Goal: Check status

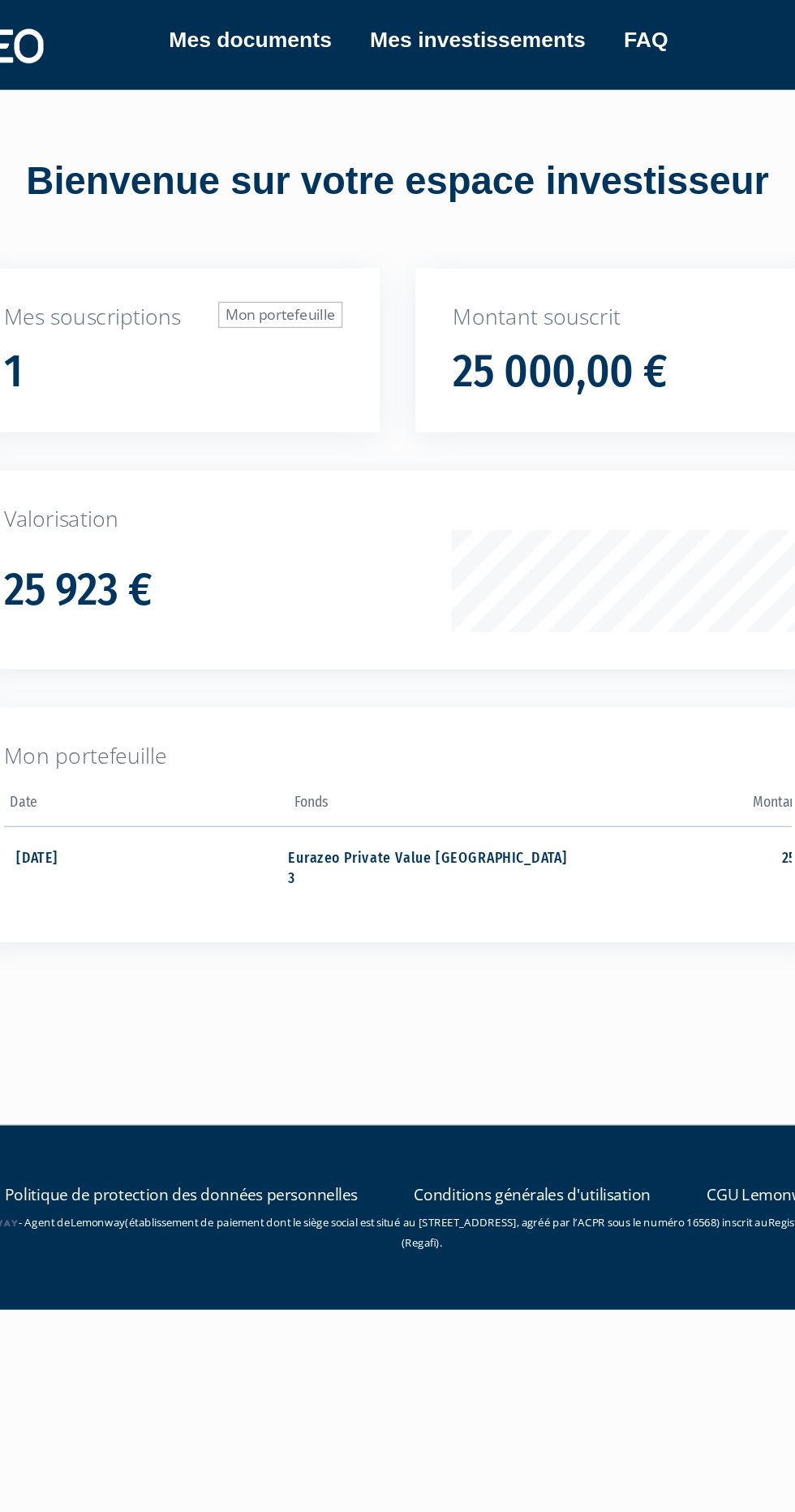
click at [517, 241] on h1 "25 000,00 €" at bounding box center [508, 252] width 145 height 34
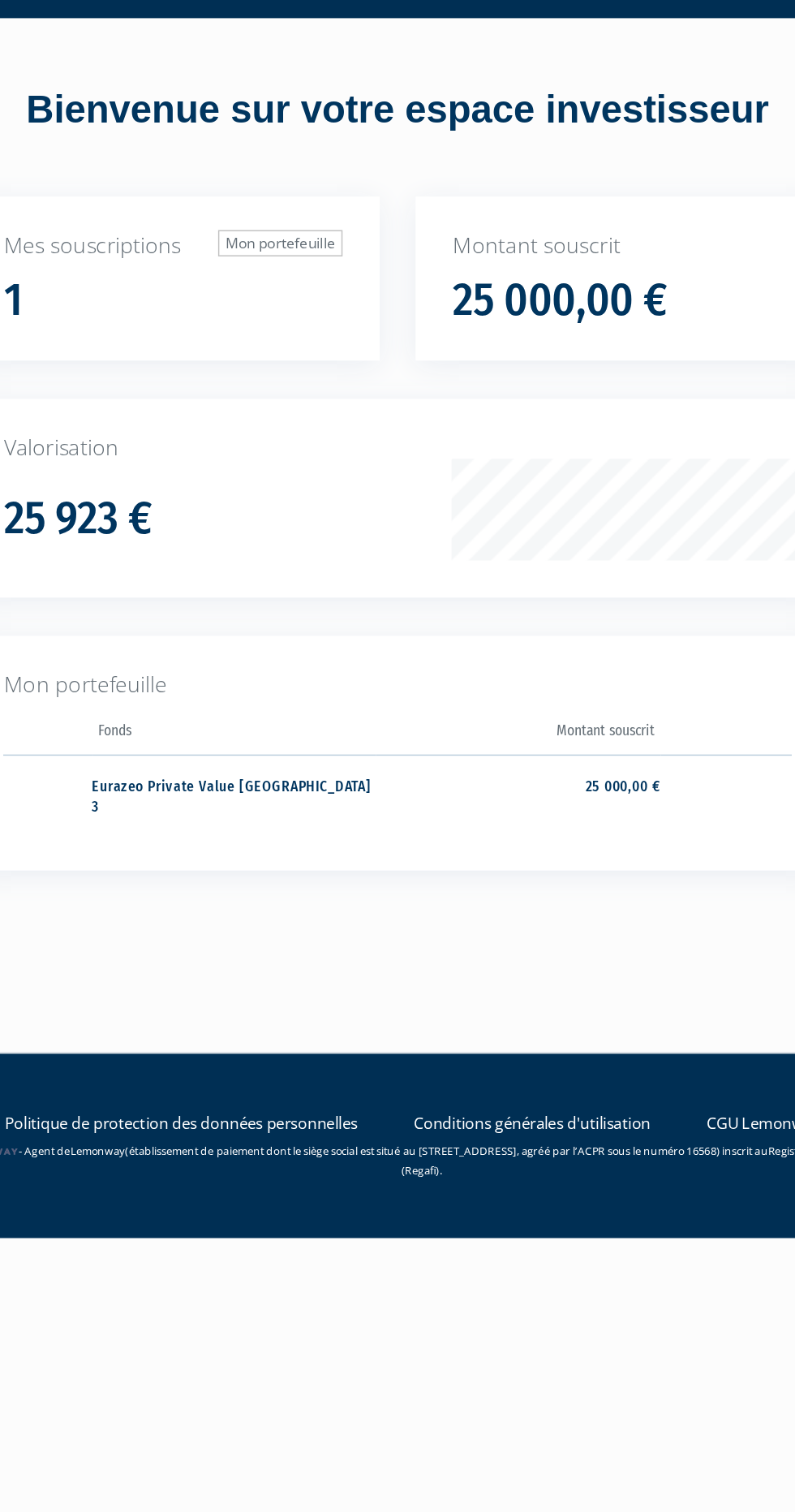
scroll to position [0, 236]
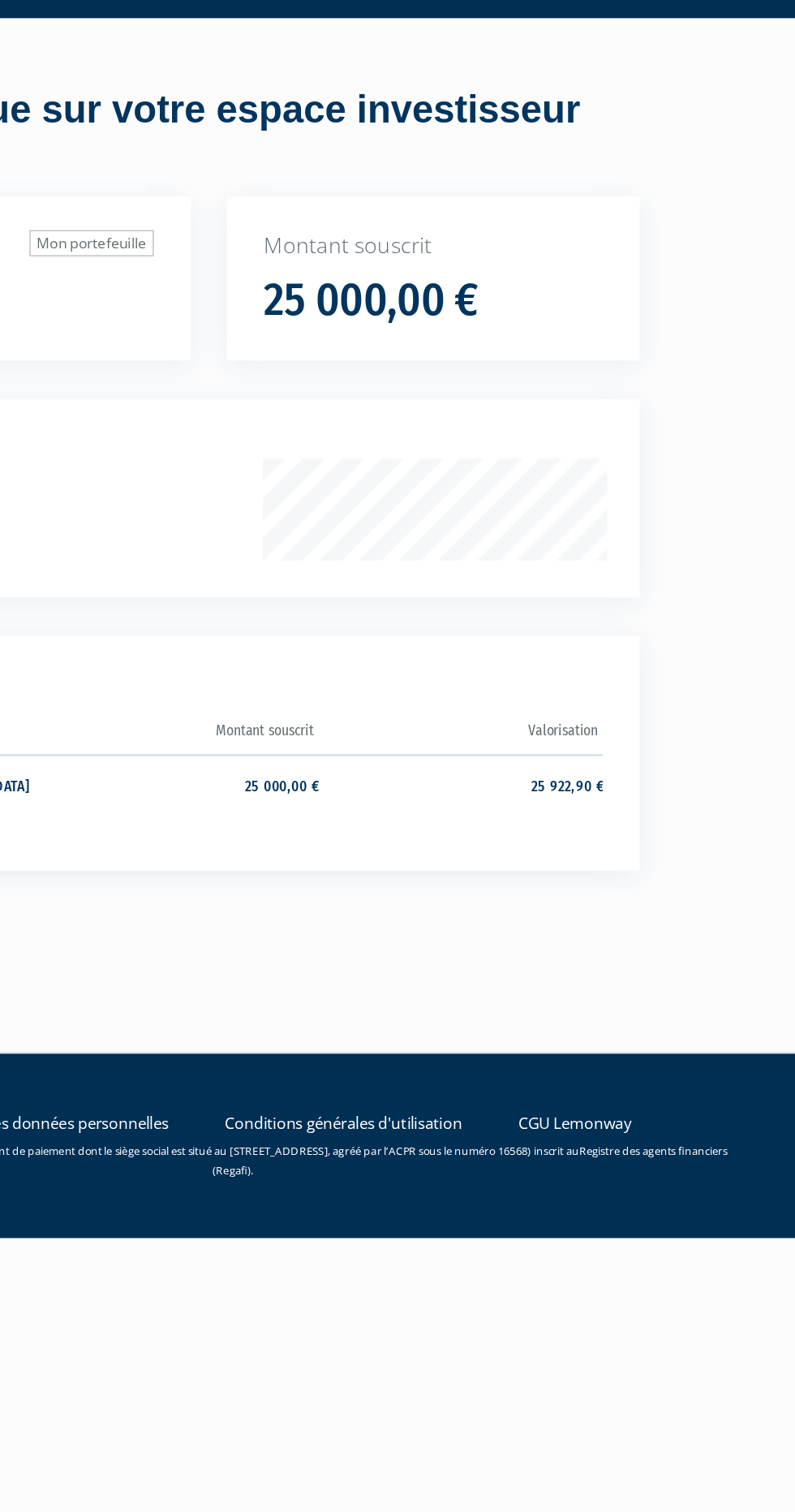
click at [639, 570] on td "25 922,90 €" at bounding box center [570, 587] width 193 height 54
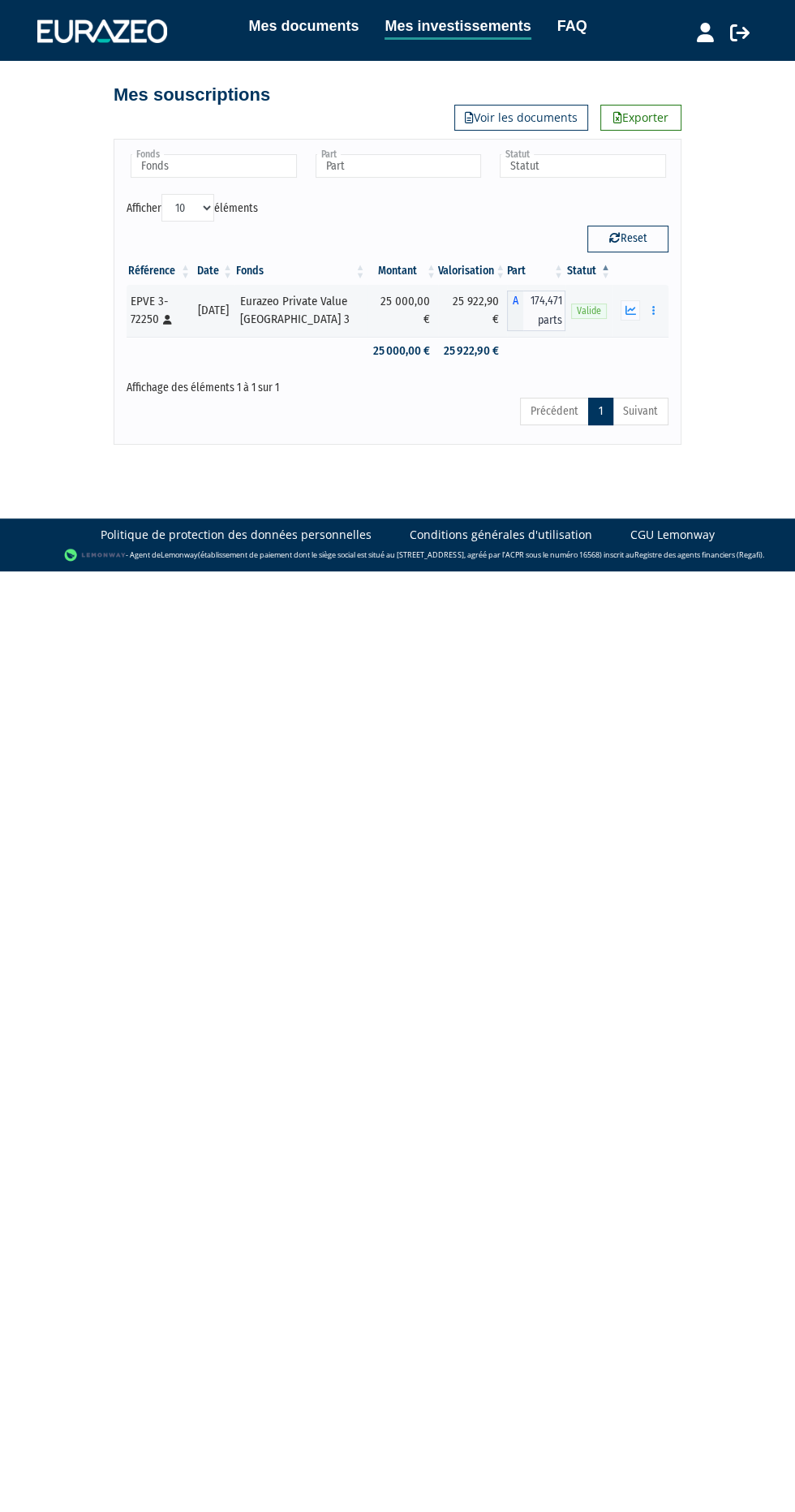
click at [631, 308] on icon "button" at bounding box center [631, 310] width 11 height 11
